Goal: Task Accomplishment & Management: Use online tool/utility

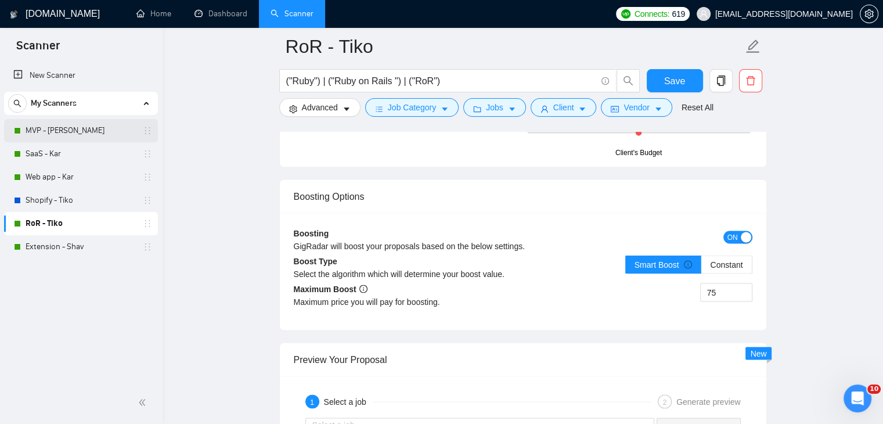
click at [79, 128] on link "MVP - [PERSON_NAME]" at bounding box center [81, 130] width 110 height 23
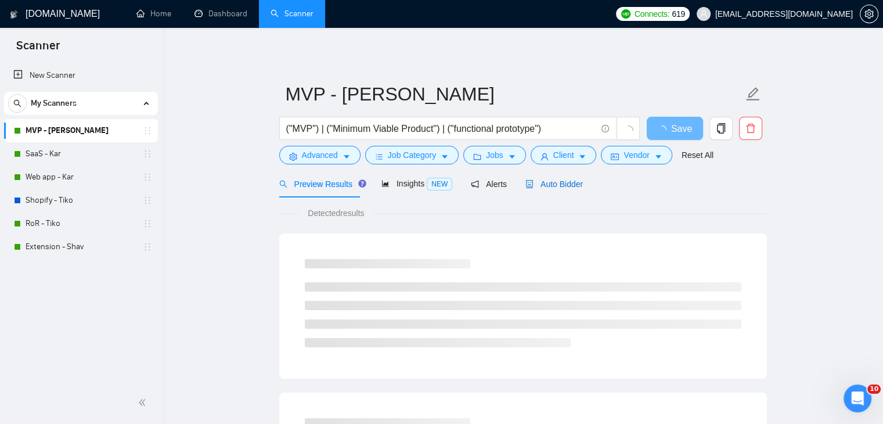
click at [534, 180] on span "Auto Bidder" at bounding box center [553, 183] width 57 height 9
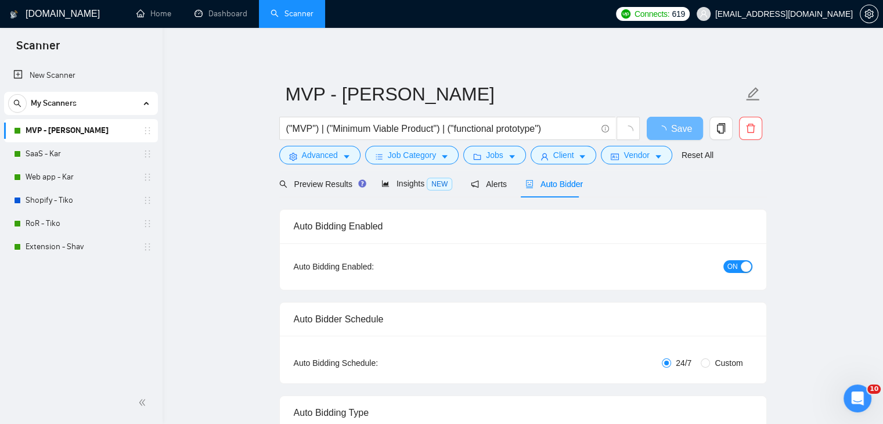
checkbox input "true"
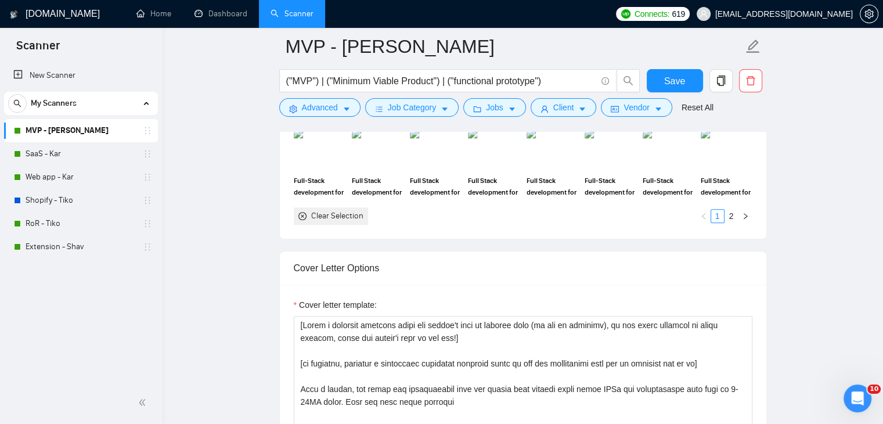
scroll to position [1277, 0]
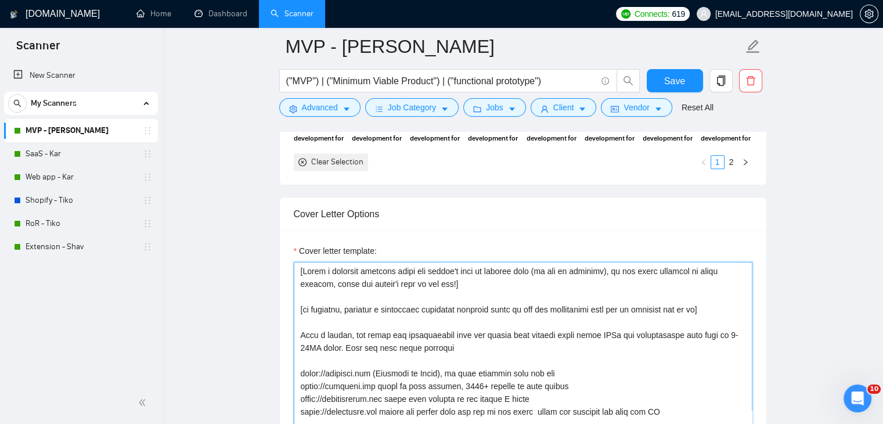
click at [459, 270] on textarea "Cover letter template:" at bounding box center [523, 392] width 458 height 261
